Goal: Find contact information: Find contact information

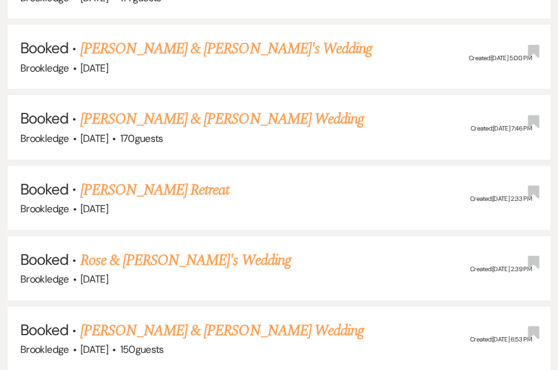
scroll to position [6733, 0]
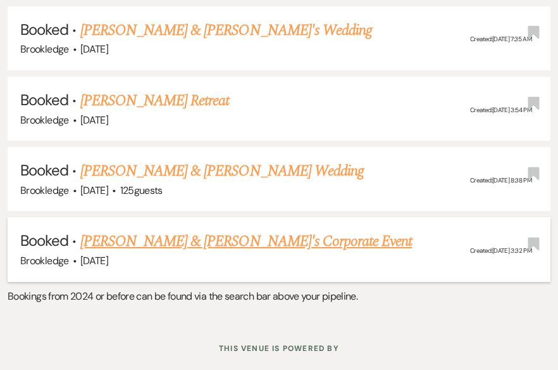
click at [206, 230] on link "[PERSON_NAME] & [PERSON_NAME]'s Corporate Event" at bounding box center [246, 241] width 332 height 23
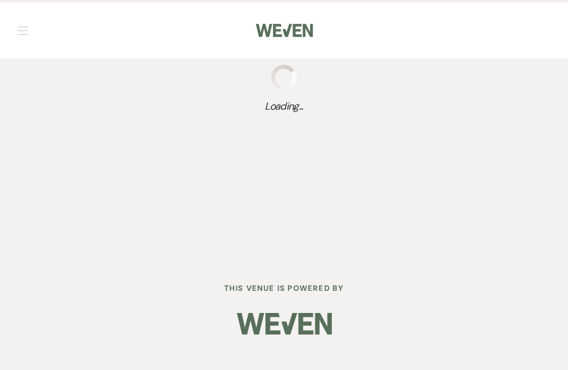
click at [206, 203] on div "Dashboard Manage Venues Expand Brookledge Bookings To Do Settings Expand Host P…" at bounding box center [284, 129] width 568 height 259
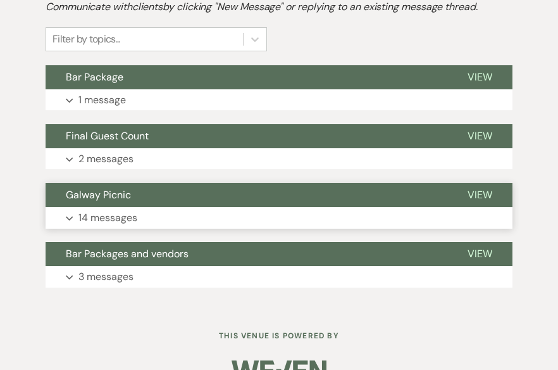
scroll to position [384, 0]
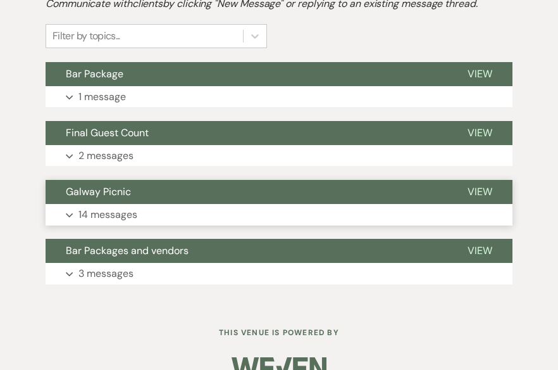
click at [102, 206] on p "14 messages" at bounding box center [107, 214] width 59 height 16
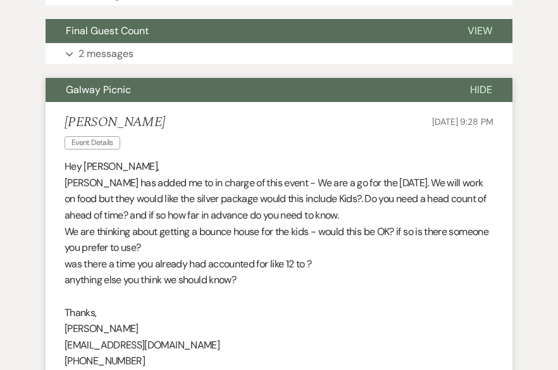
scroll to position [700, 0]
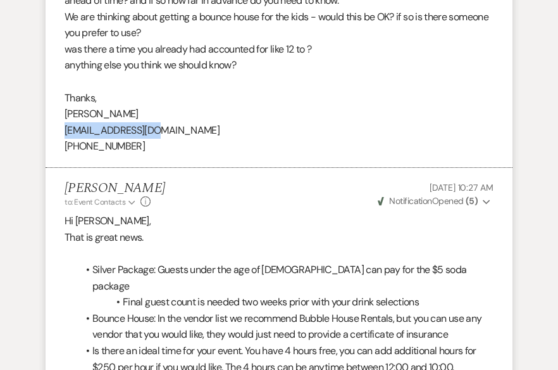
drag, startPoint x: 160, startPoint y: 103, endPoint x: 58, endPoint y: 108, distance: 101.4
click at [58, 108] on li "[PERSON_NAME] Event Details [DATE] 9:28 PM Hey [PERSON_NAME], [PERSON_NAME] has…" at bounding box center [279, 27] width 467 height 280
drag, startPoint x: 58, startPoint y: 108, endPoint x: 76, endPoint y: 103, distance: 18.3
copy p "[EMAIL_ADDRESS][DOMAIN_NAME]"
